Goal: Task Accomplishment & Management: Manage account settings

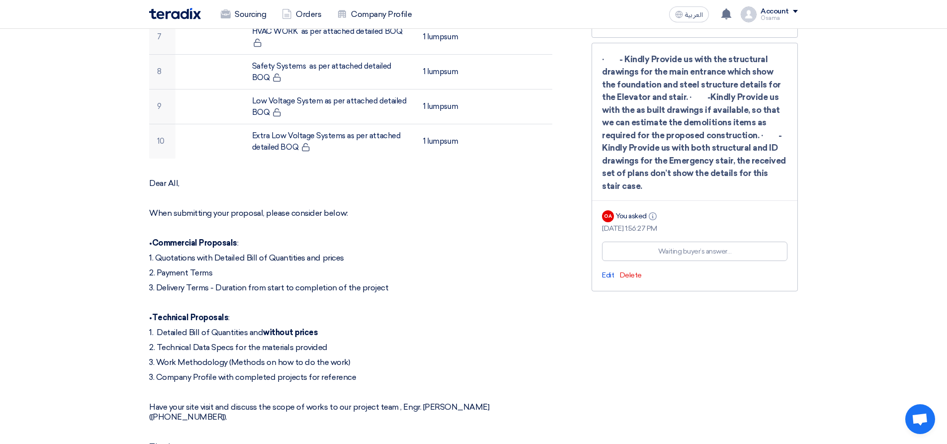
scroll to position [597, 0]
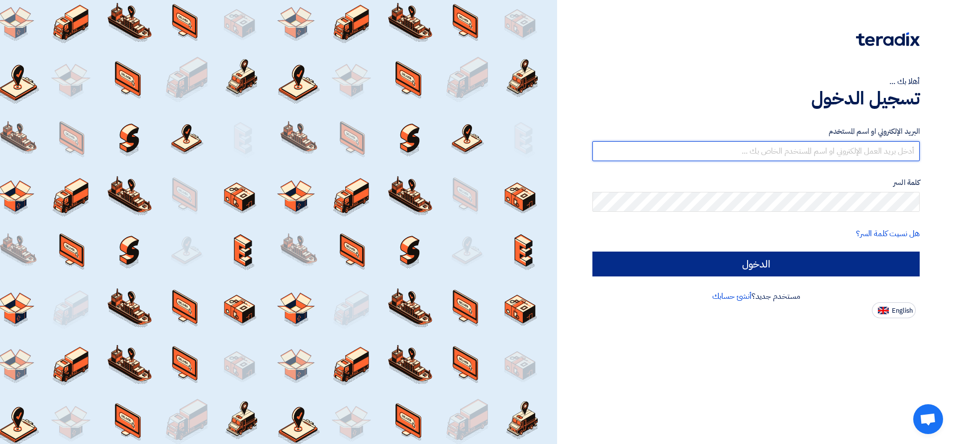
type input "o-almahdi@fbs-ksa.com"
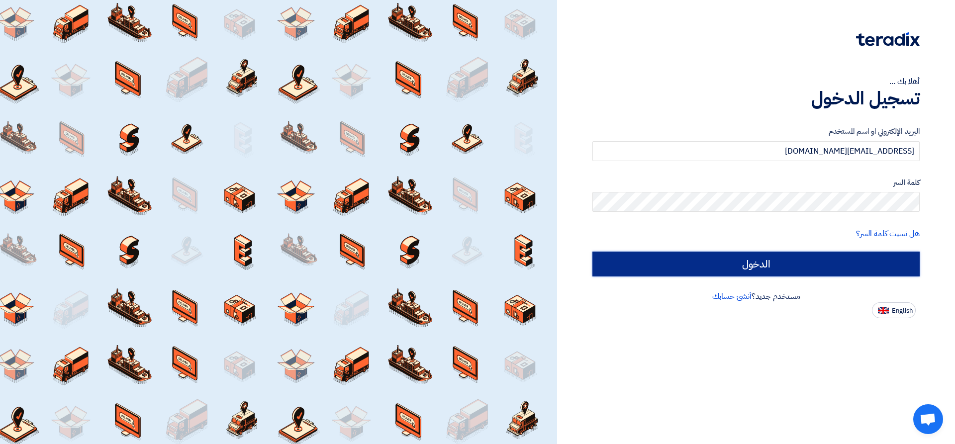
click at [723, 270] on input "الدخول" at bounding box center [755, 264] width 327 height 25
type input "Sign in"
